Goal: Transaction & Acquisition: Purchase product/service

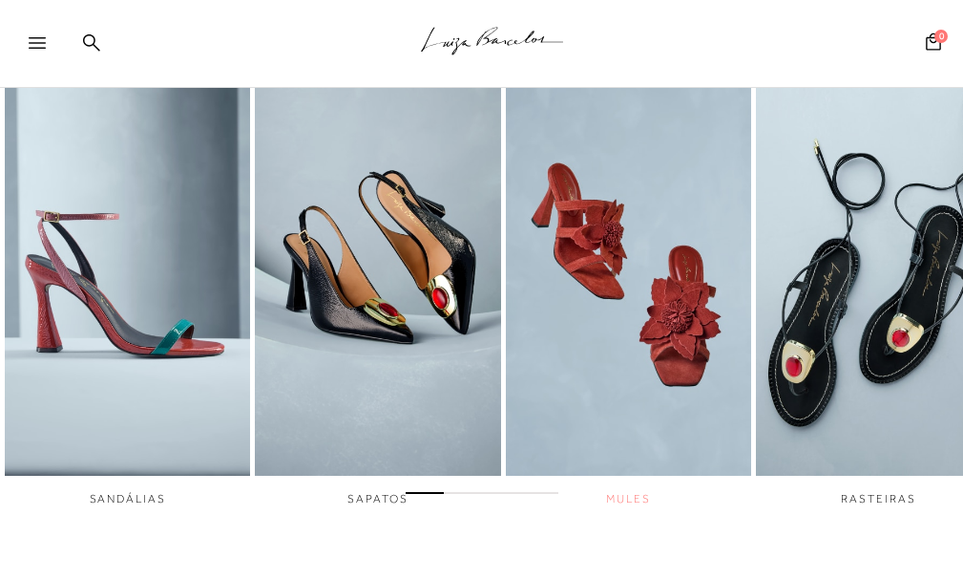
scroll to position [573, 0]
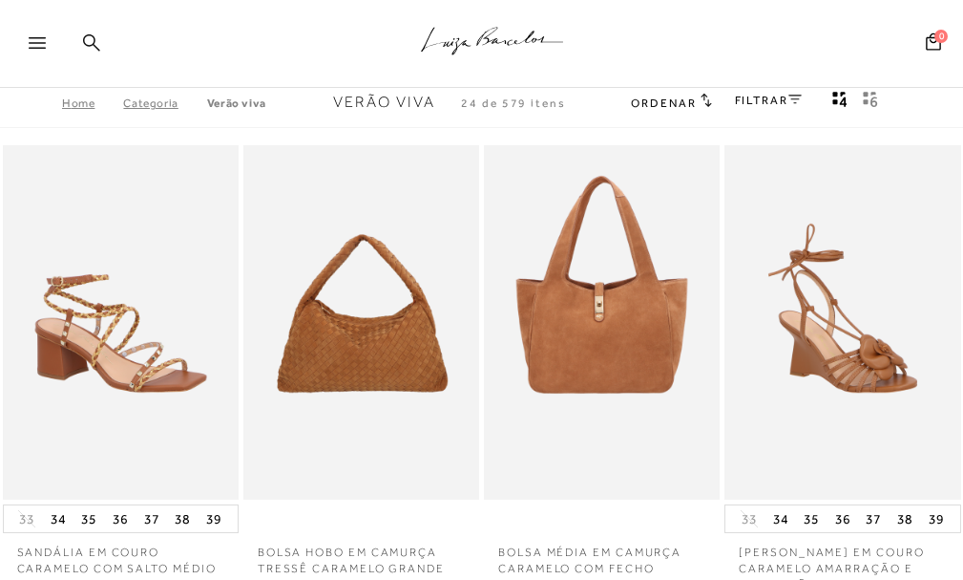
click at [96, 37] on icon at bounding box center [91, 42] width 17 height 18
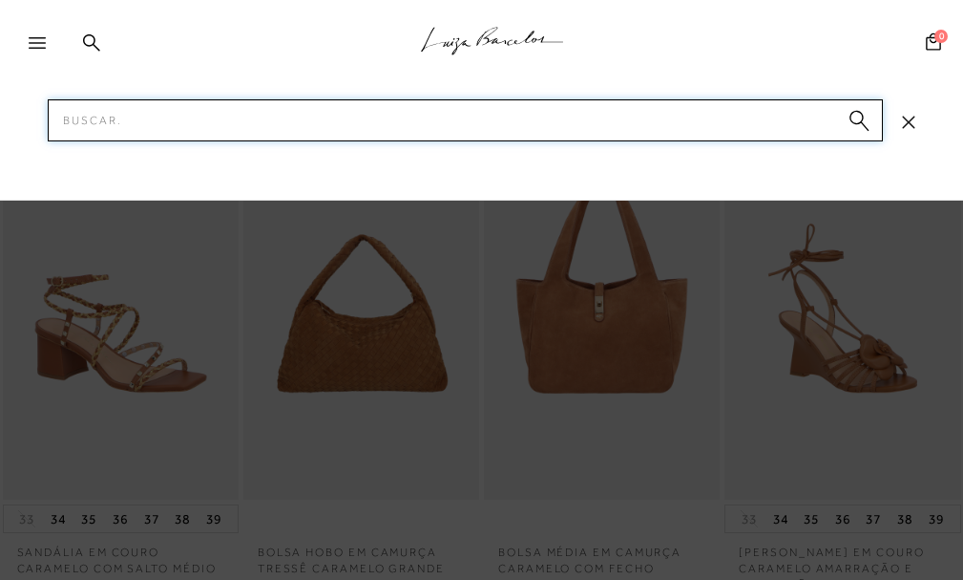
click at [155, 124] on input "Pesquisar" at bounding box center [465, 120] width 835 height 42
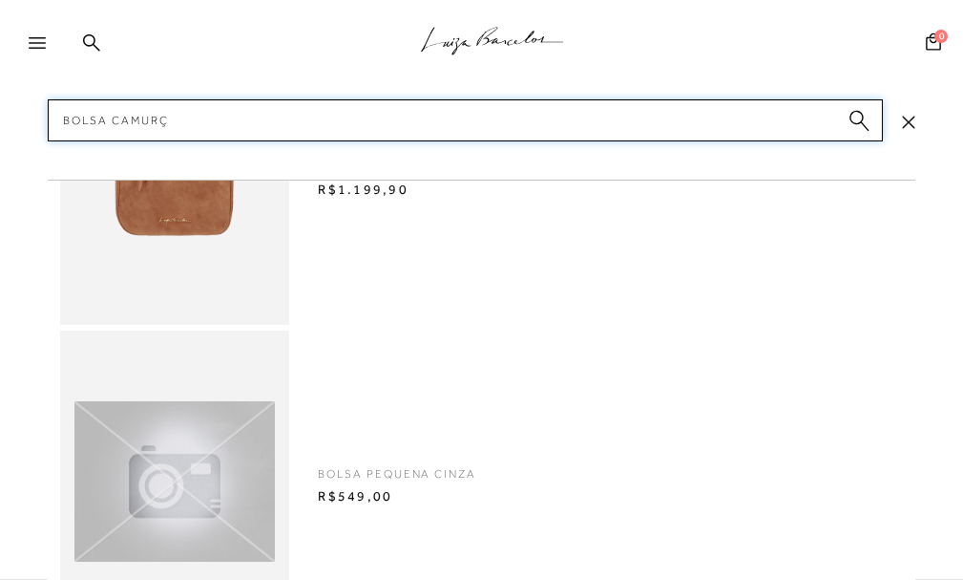
type input "bolsa camurça"
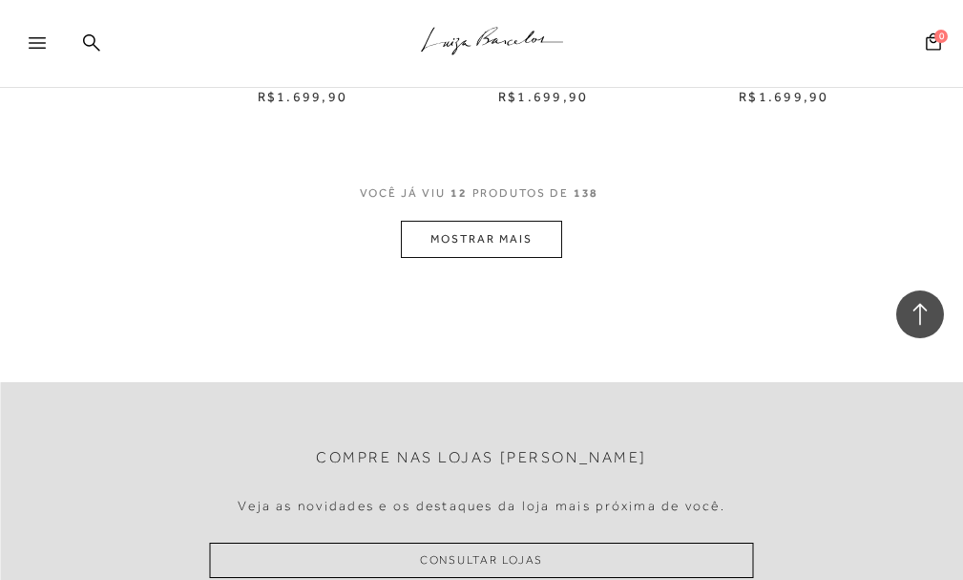
scroll to position [1432, 0]
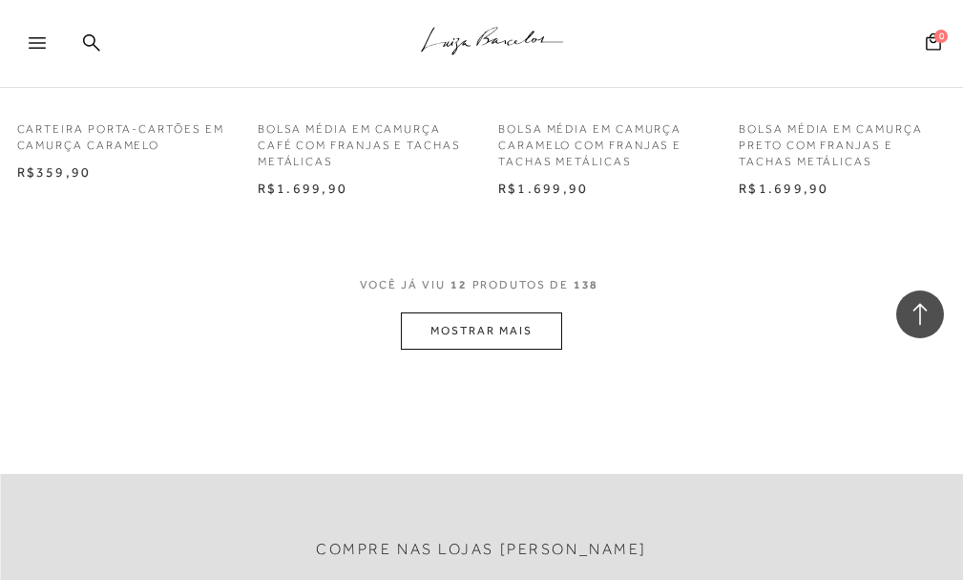
click at [441, 313] on button "MOSTRAR MAIS" at bounding box center [481, 330] width 160 height 37
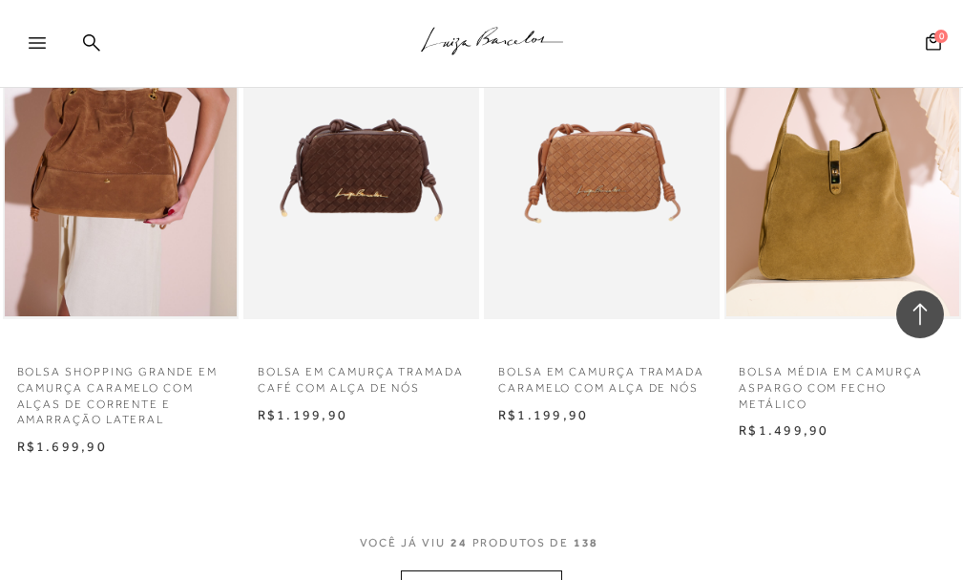
click at [118, 222] on img at bounding box center [121, 142] width 232 height 349
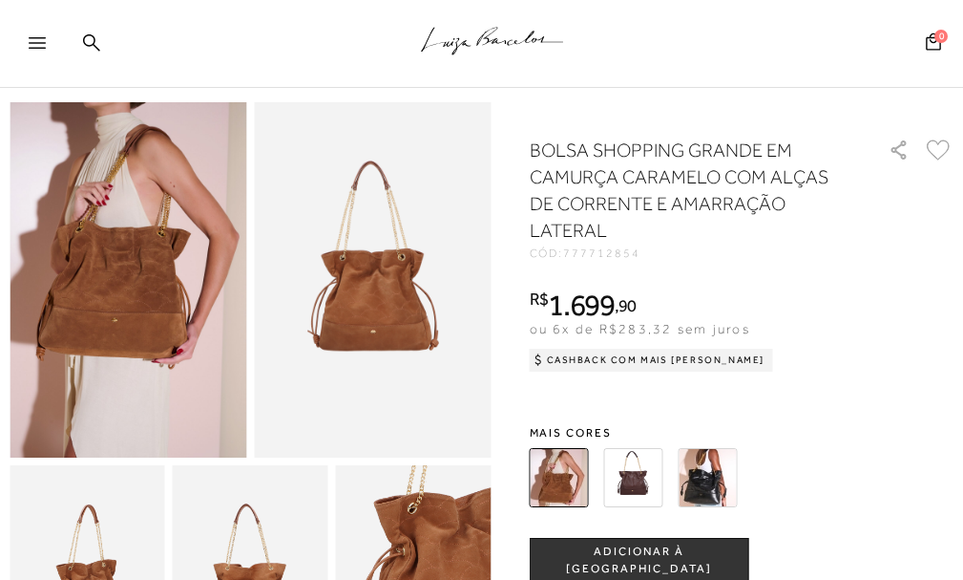
scroll to position [95, 0]
